Goal: Submit feedback/report problem: Submit feedback/report problem

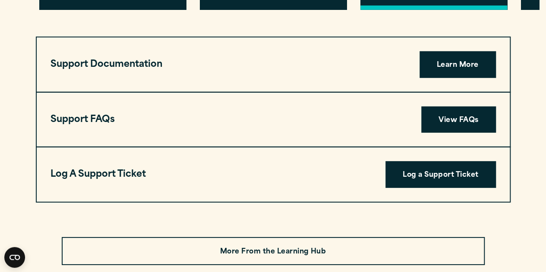
scroll to position [2868, 0]
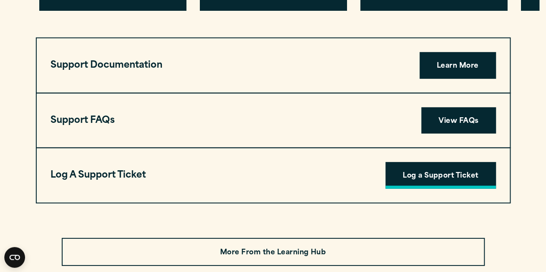
click at [413, 162] on link "Log a Support Ticket" at bounding box center [440, 175] width 111 height 27
